Goal: Use online tool/utility: Utilize a website feature to perform a specific function

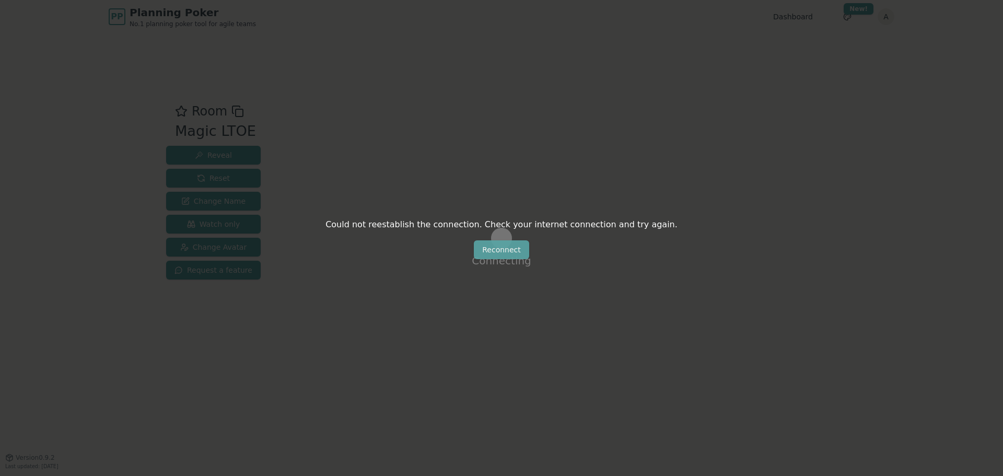
click at [510, 251] on button "Reconnect" at bounding box center [501, 249] width 55 height 19
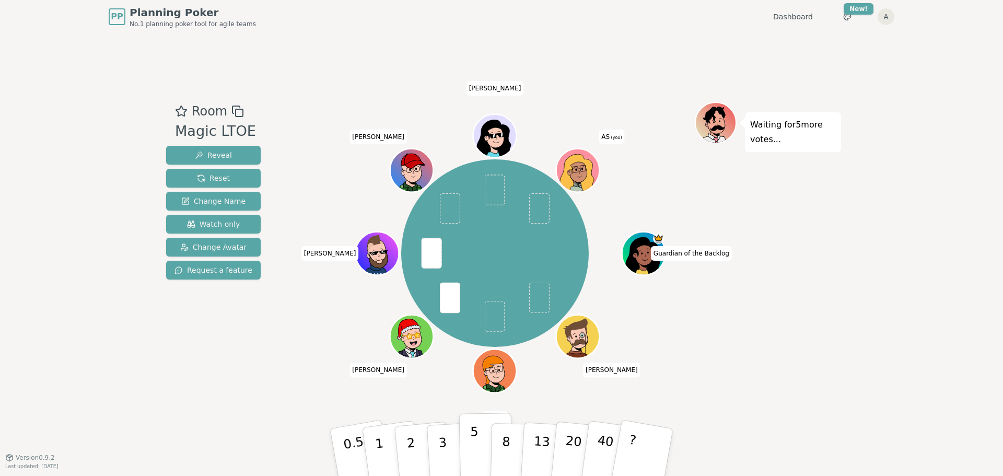
click at [474, 447] on p "5" at bounding box center [474, 452] width 9 height 56
click at [479, 452] on button "5" at bounding box center [486, 452] width 54 height 79
click at [583, 175] on icon at bounding box center [580, 176] width 21 height 6
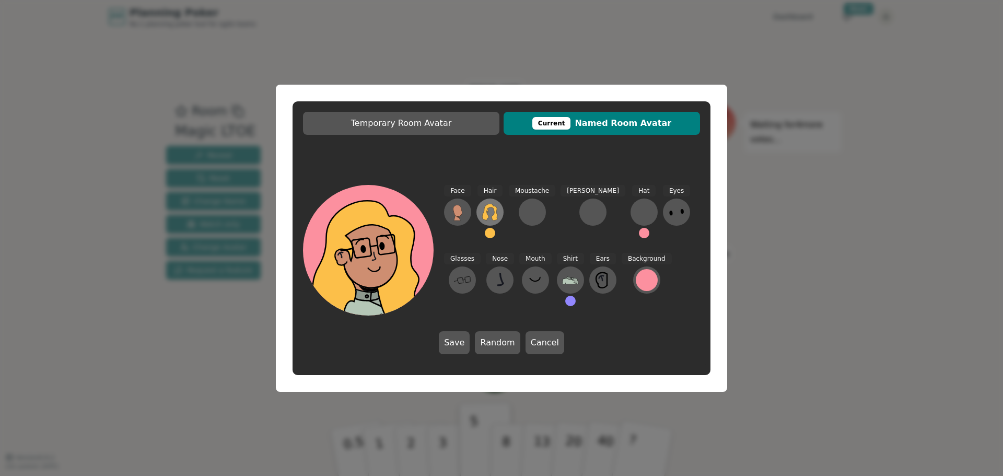
click at [492, 217] on icon at bounding box center [489, 212] width 15 height 17
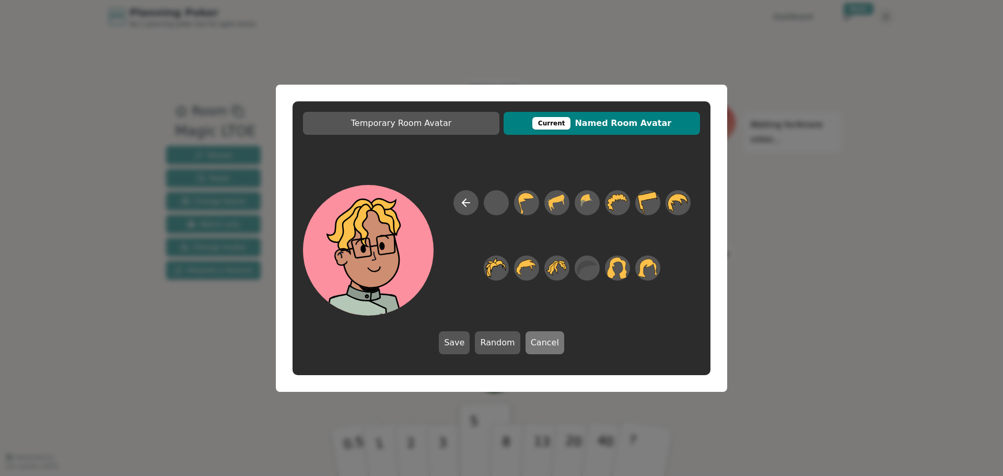
click at [537, 343] on button "Cancel" at bounding box center [545, 342] width 39 height 23
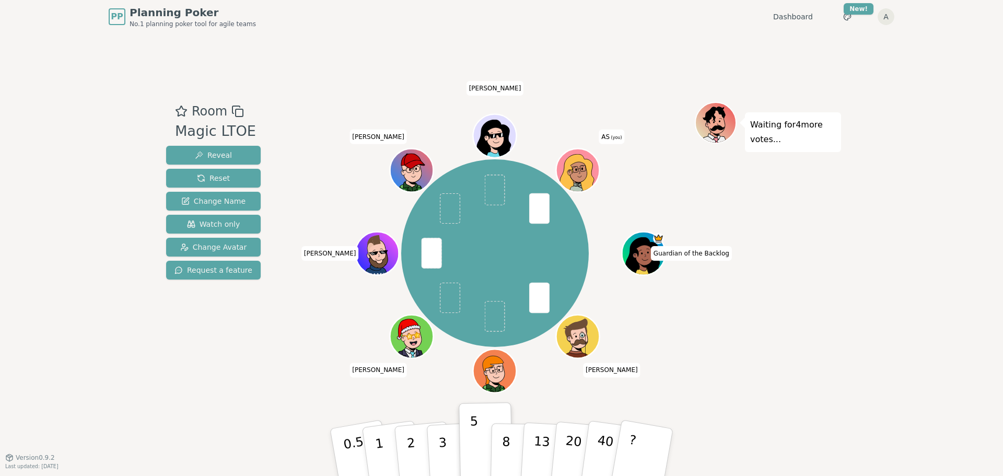
click at [579, 182] on div at bounding box center [580, 184] width 42 height 38
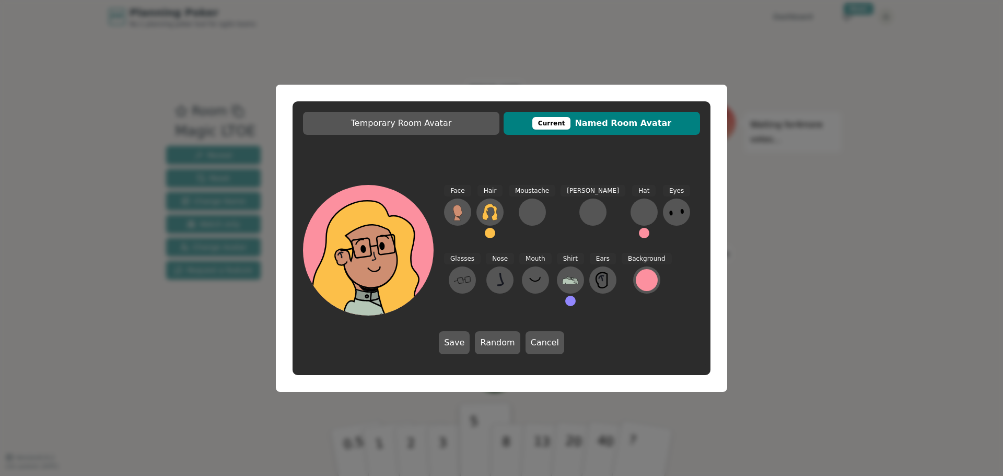
click at [489, 238] on button at bounding box center [490, 233] width 10 height 10
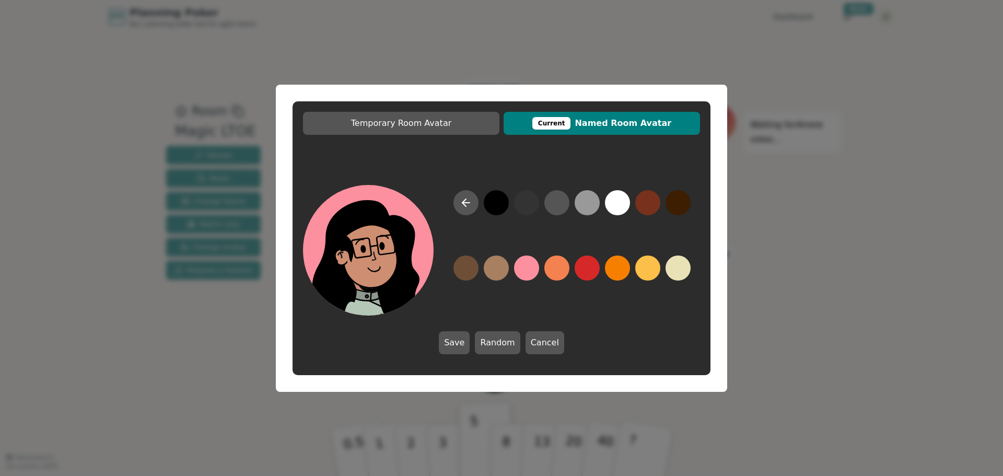
click at [502, 206] on button at bounding box center [496, 202] width 25 height 25
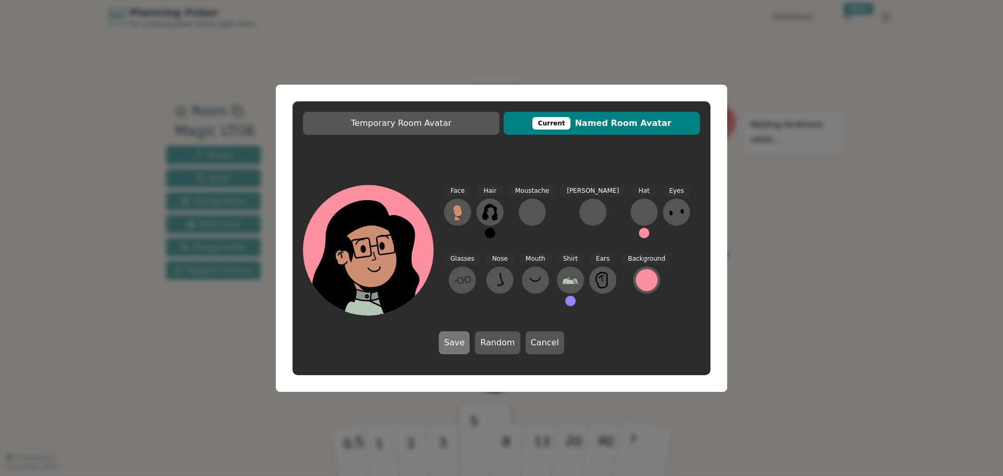
click at [455, 348] on button "Save" at bounding box center [454, 342] width 31 height 23
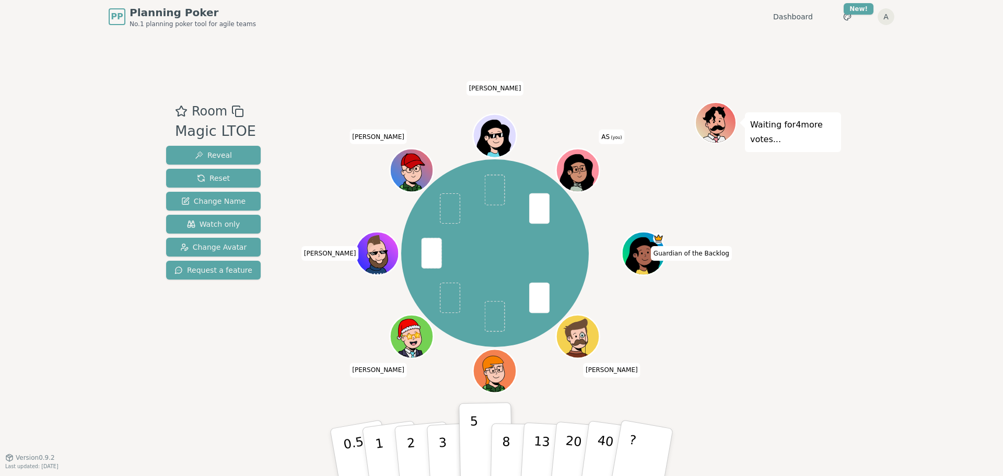
click at [577, 176] on icon at bounding box center [580, 176] width 21 height 6
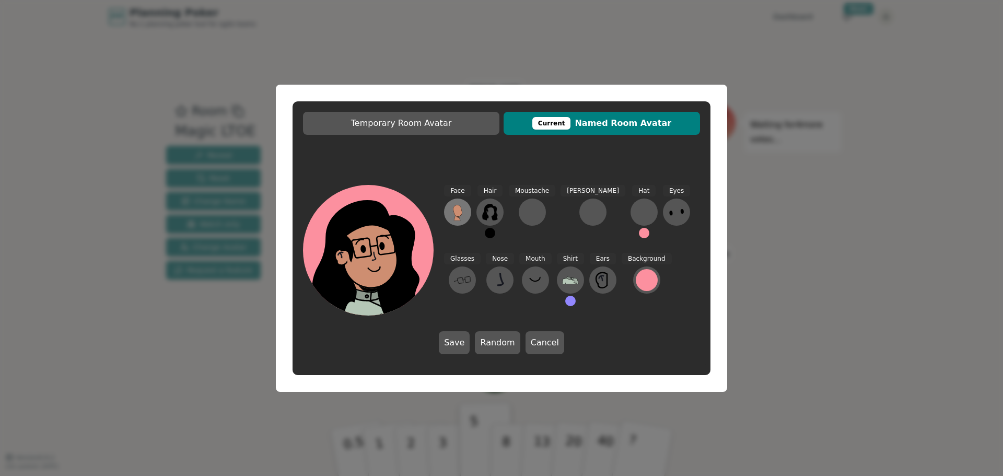
click at [457, 216] on icon at bounding box center [457, 210] width 9 height 11
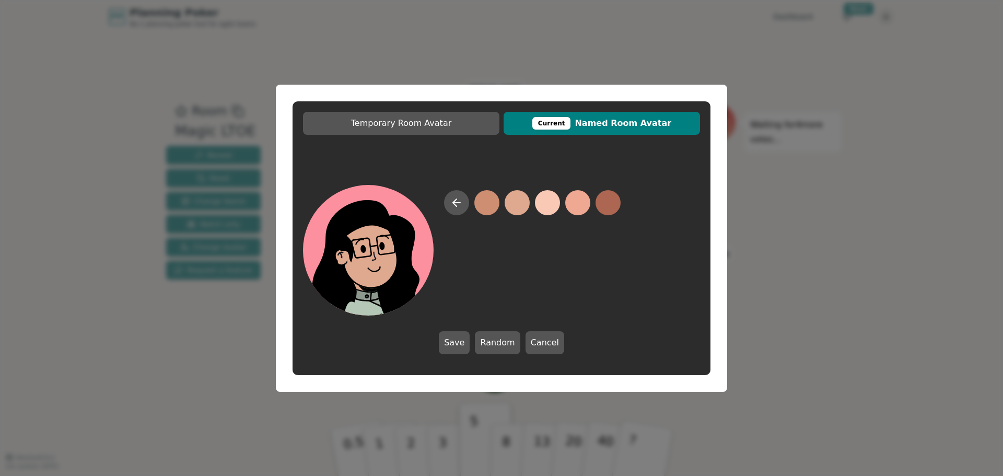
click at [519, 205] on button at bounding box center [517, 202] width 25 height 25
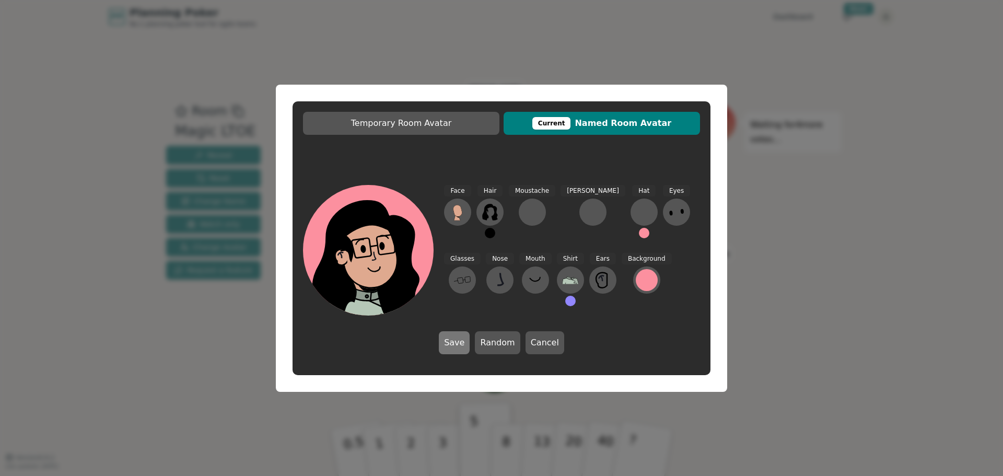
click at [454, 343] on button "Save" at bounding box center [454, 342] width 31 height 23
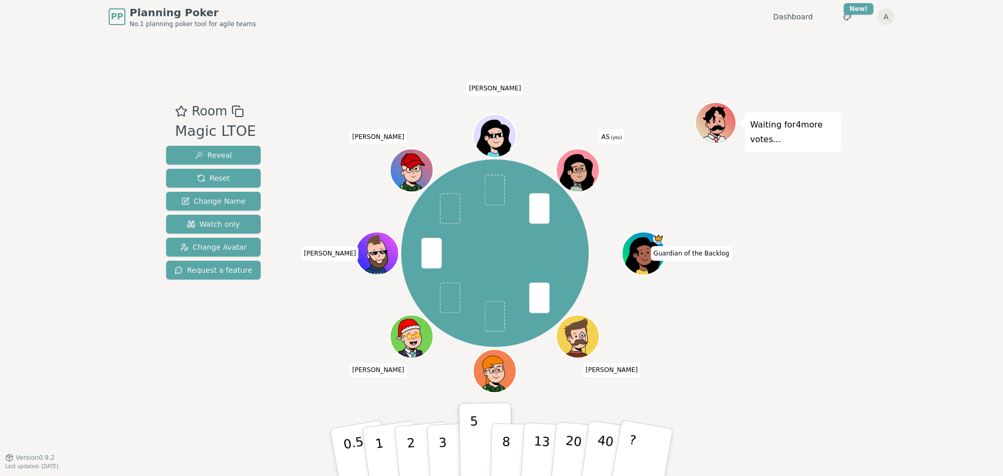
click at [578, 173] on icon at bounding box center [580, 176] width 21 height 6
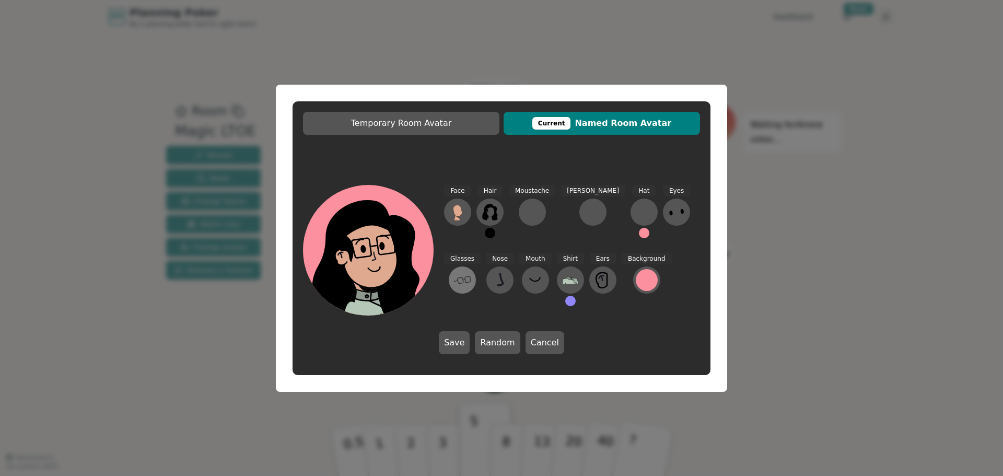
click at [471, 272] on icon at bounding box center [462, 280] width 17 height 17
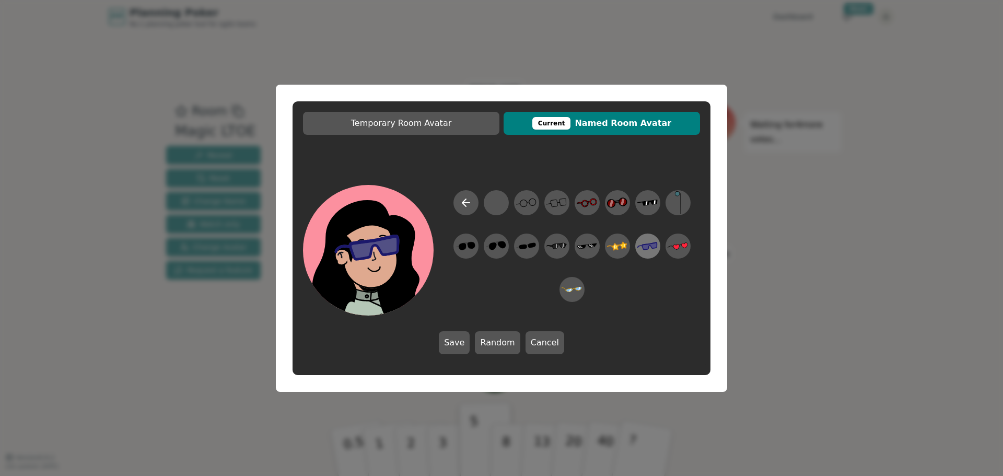
click at [644, 252] on icon at bounding box center [647, 246] width 20 height 24
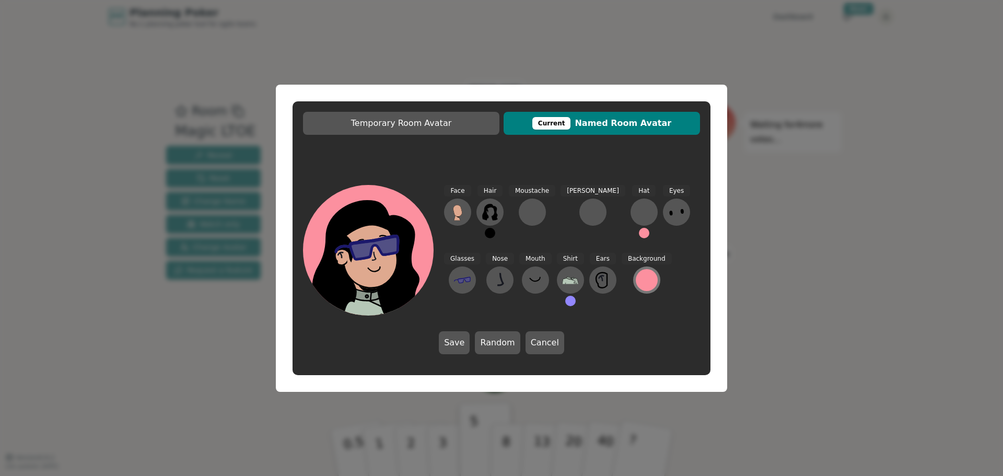
click at [636, 287] on div at bounding box center [647, 280] width 22 height 22
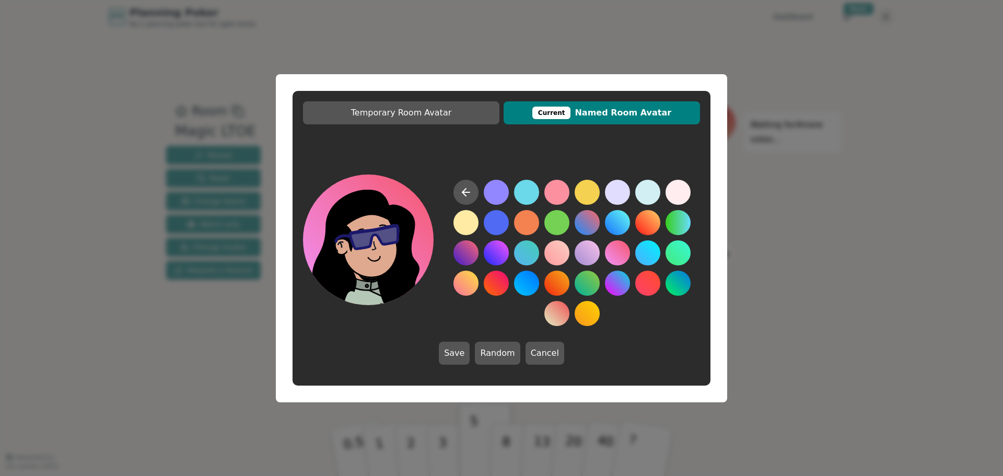
click at [618, 247] on button at bounding box center [617, 252] width 25 height 25
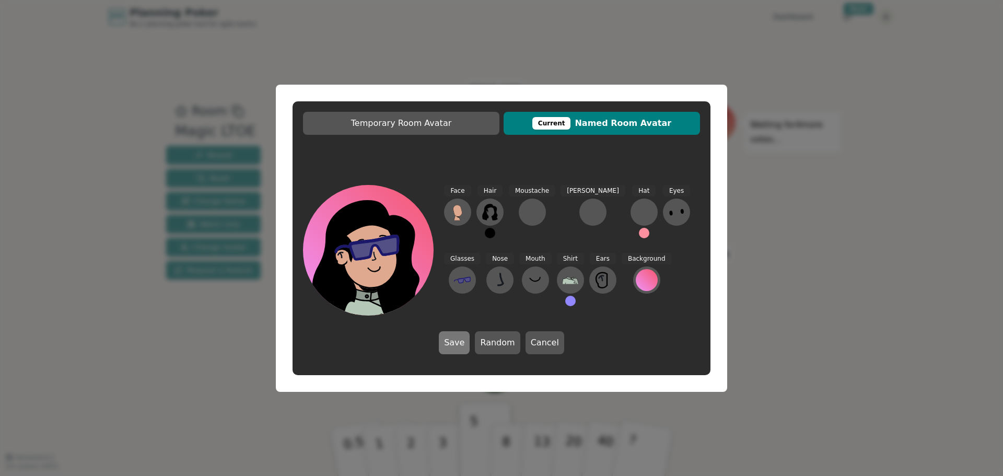
click at [461, 346] on button "Save" at bounding box center [454, 342] width 31 height 23
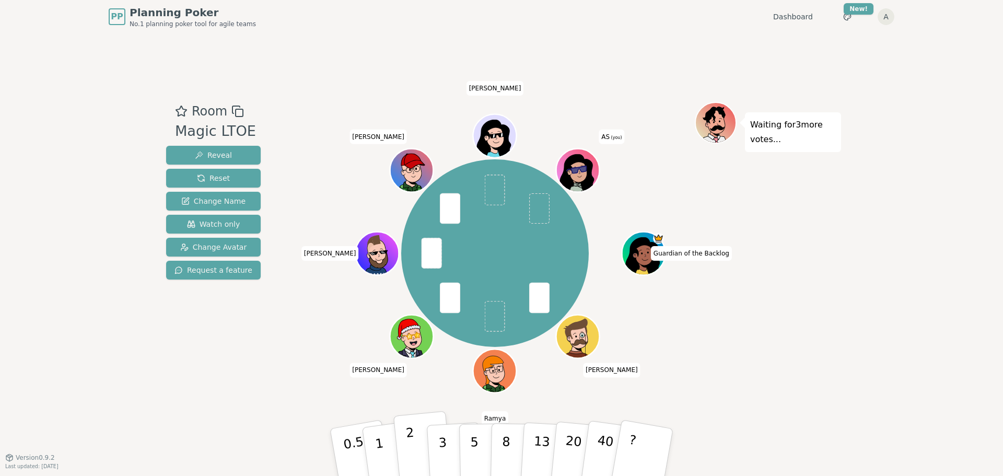
click at [411, 454] on p "2" at bounding box center [412, 453] width 14 height 57
click at [446, 452] on p "3" at bounding box center [443, 453] width 11 height 57
click at [422, 458] on button "2" at bounding box center [423, 452] width 60 height 83
click at [470, 461] on button "5" at bounding box center [486, 452] width 54 height 79
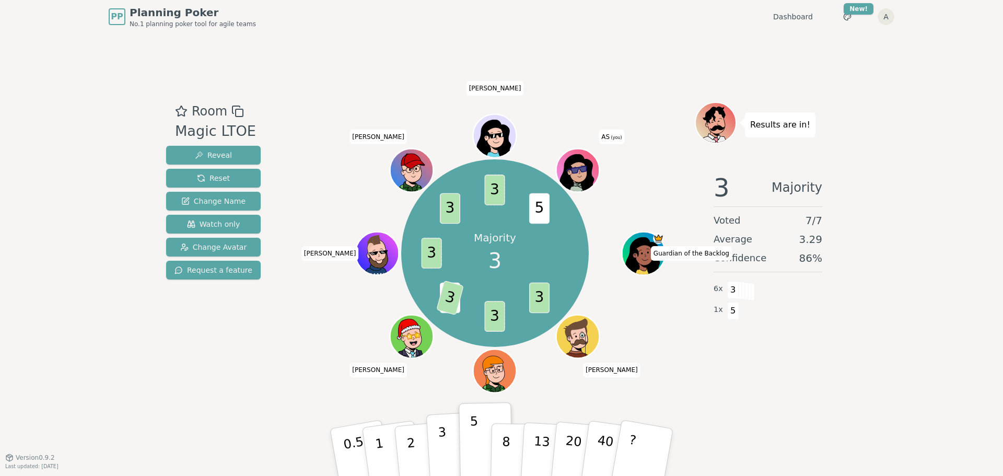
click at [446, 457] on p "3" at bounding box center [443, 453] width 11 height 57
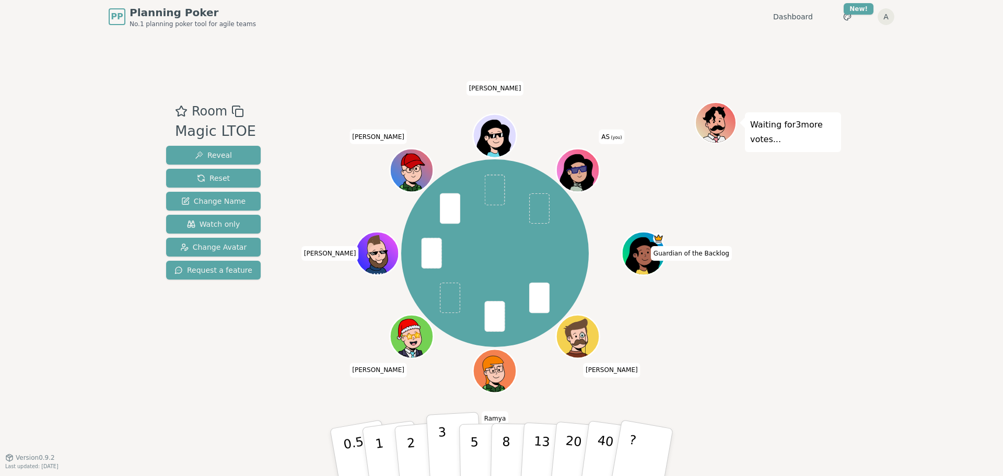
drag, startPoint x: 417, startPoint y: 452, endPoint x: 429, endPoint y: 436, distance: 20.5
click at [420, 449] on button "2" at bounding box center [424, 462] width 60 height 83
